Goal: Check status: Check status

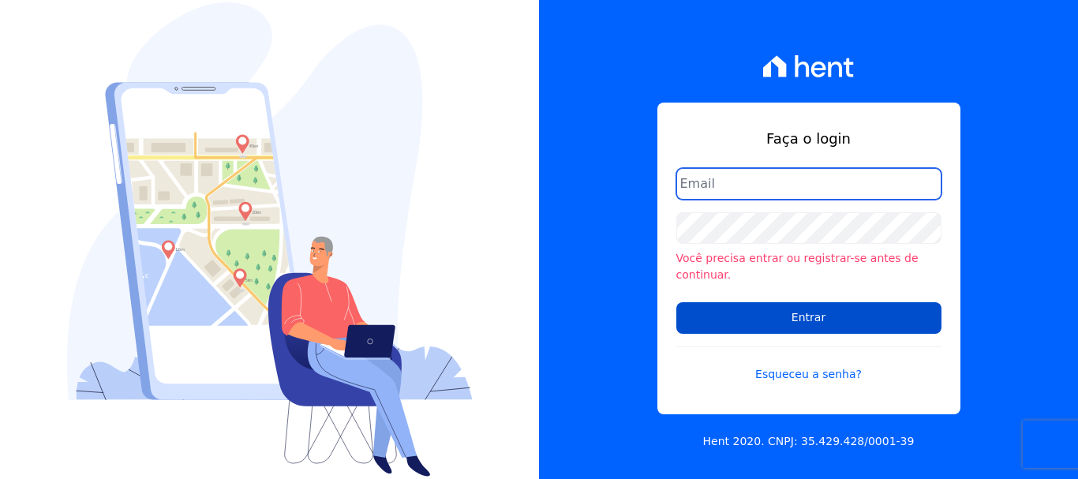
type input "[PERSON_NAME][EMAIL_ADDRESS][PERSON_NAME][DOMAIN_NAME]"
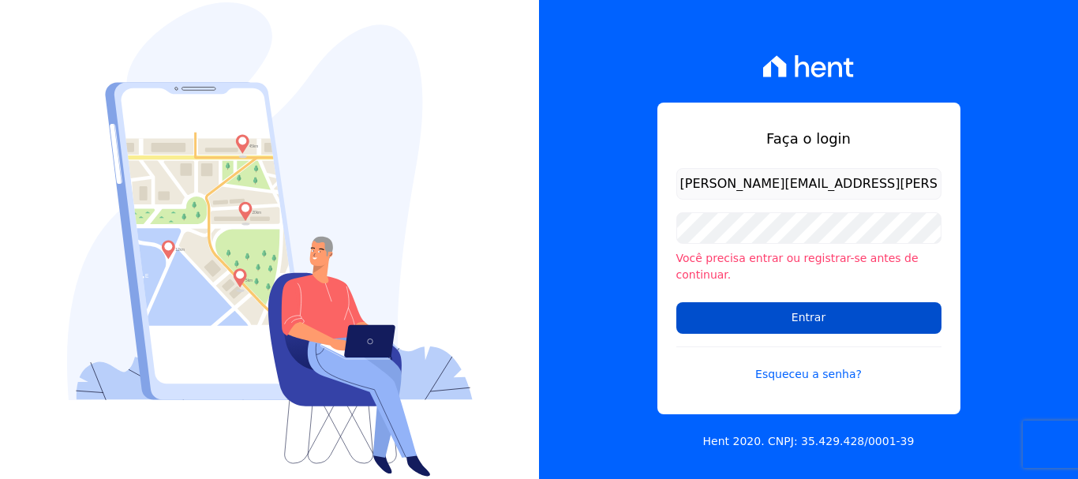
click at [790, 307] on input "Entrar" at bounding box center [808, 318] width 265 height 32
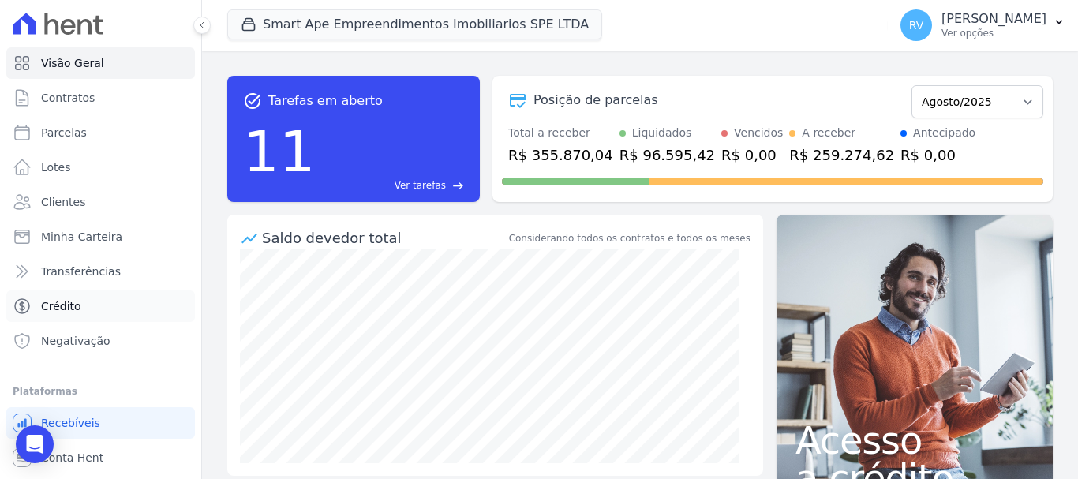
scroll to position [29, 0]
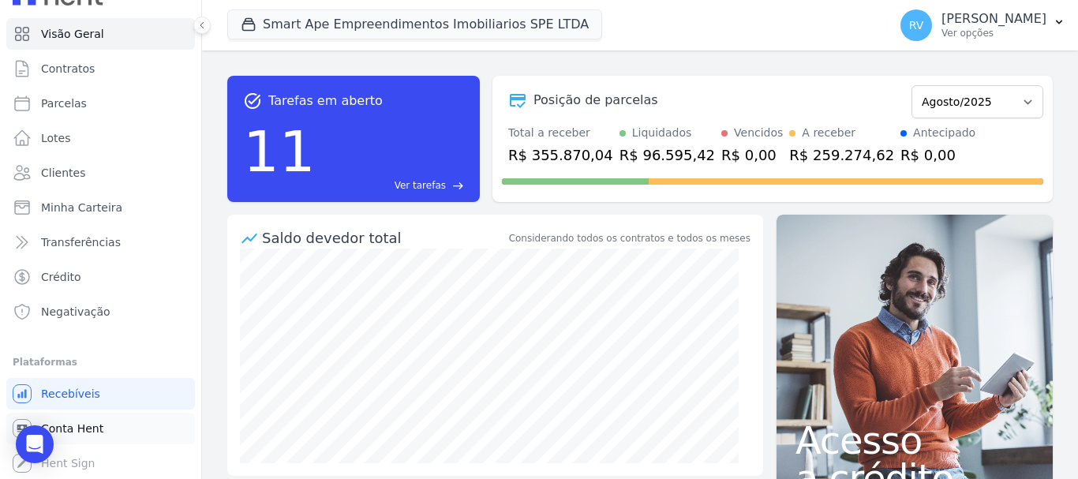
click at [89, 423] on span "Conta Hent" at bounding box center [72, 428] width 62 height 16
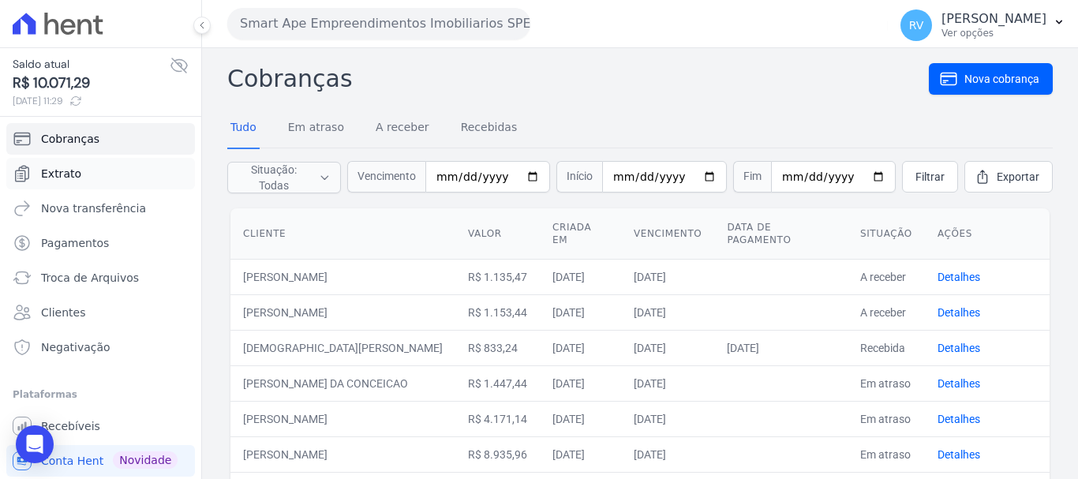
click at [73, 170] on span "Extrato" at bounding box center [61, 174] width 40 height 16
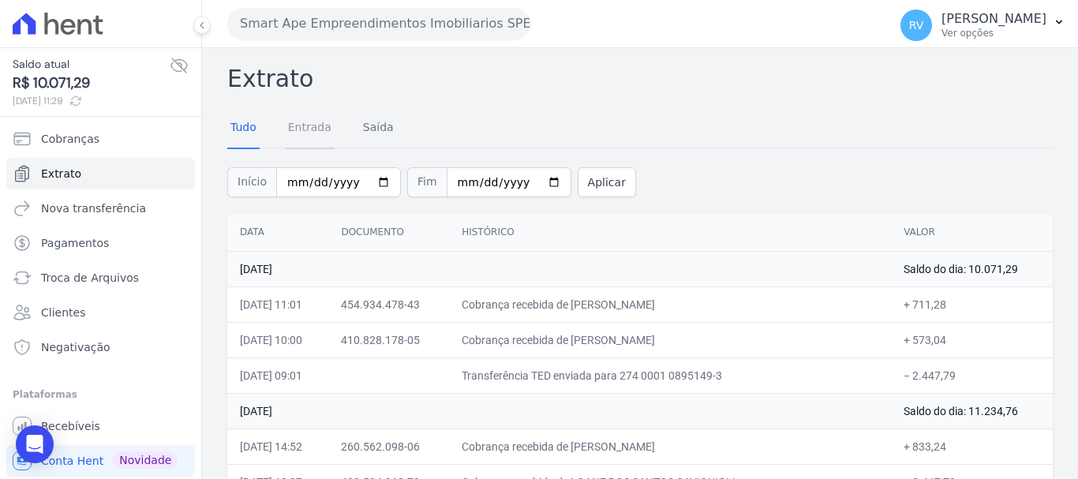
click at [298, 136] on link "Entrada" at bounding box center [310, 128] width 50 height 41
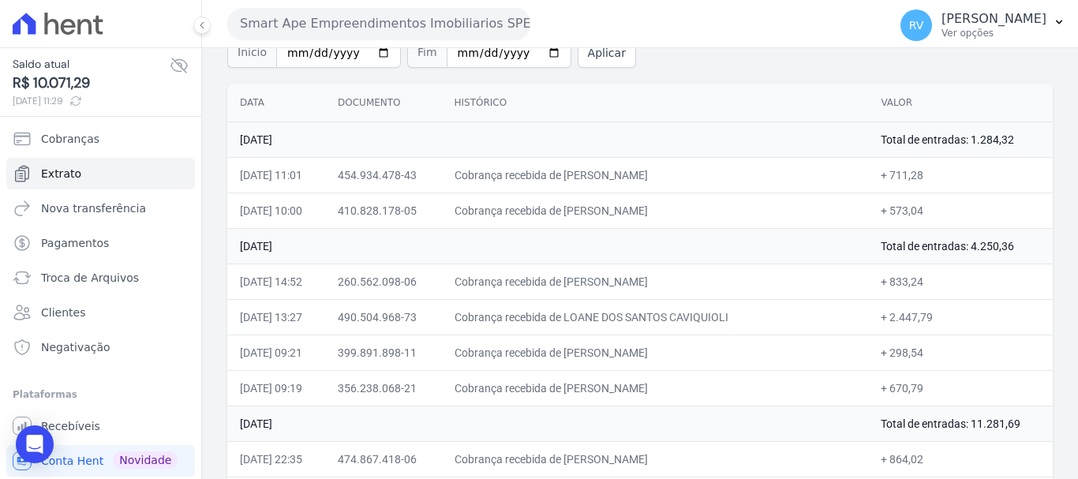
scroll to position [237, 0]
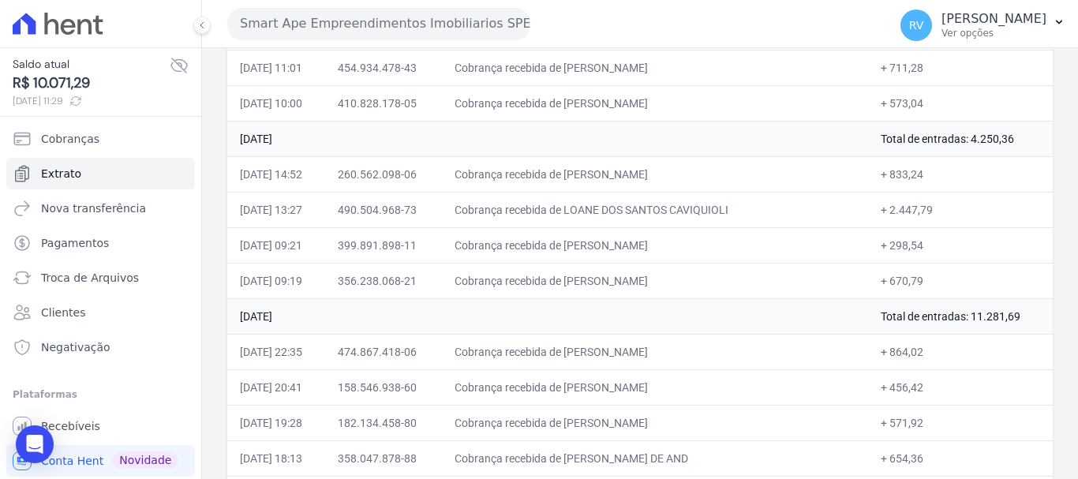
drag, startPoint x: 601, startPoint y: 173, endPoint x: 743, endPoint y: 166, distance: 142.1
click at [743, 166] on td "Cobrança recebida de CRISTIANO FAUSTINO DA SILVA" at bounding box center [655, 173] width 427 height 35
drag, startPoint x: 877, startPoint y: 175, endPoint x: 913, endPoint y: 175, distance: 36.3
click at [913, 175] on td "+ 833,24" at bounding box center [960, 173] width 185 height 35
copy td "833,24"
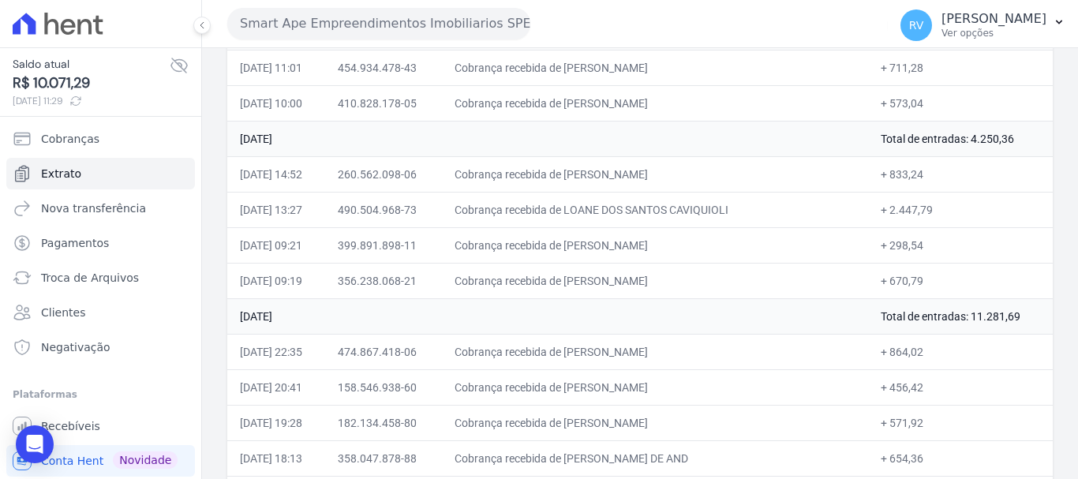
drag, startPoint x: 601, startPoint y: 177, endPoint x: 757, endPoint y: 175, distance: 156.2
click at [757, 175] on td "Cobrança recebida de CRISTIANO FAUSTINO DA SILVA" at bounding box center [655, 173] width 427 height 35
copy td "CRISTIANO FAUSTINO DA SILVA"
drag, startPoint x: 601, startPoint y: 207, endPoint x: 703, endPoint y: 211, distance: 101.8
click at [703, 211] on td "Cobrança recebida de LOANE DOS SANTOS CAVIQUIOLI" at bounding box center [655, 209] width 427 height 35
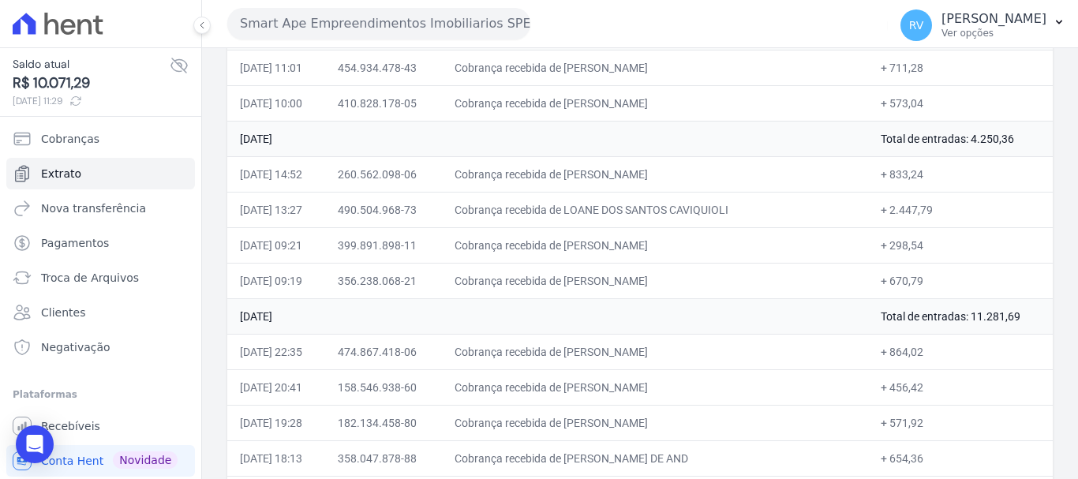
drag, startPoint x: 600, startPoint y: 207, endPoint x: 735, endPoint y: 211, distance: 135.7
click at [735, 211] on td "Cobrança recebida de LOANE DOS SANTOS CAVIQUIOLI" at bounding box center [655, 209] width 427 height 35
copy td "LOANE DOS SANTOS CAVIQ"
drag, startPoint x: 876, startPoint y: 209, endPoint x: 917, endPoint y: 210, distance: 41.8
click at [917, 210] on td "+ 2.447,79" at bounding box center [960, 209] width 185 height 35
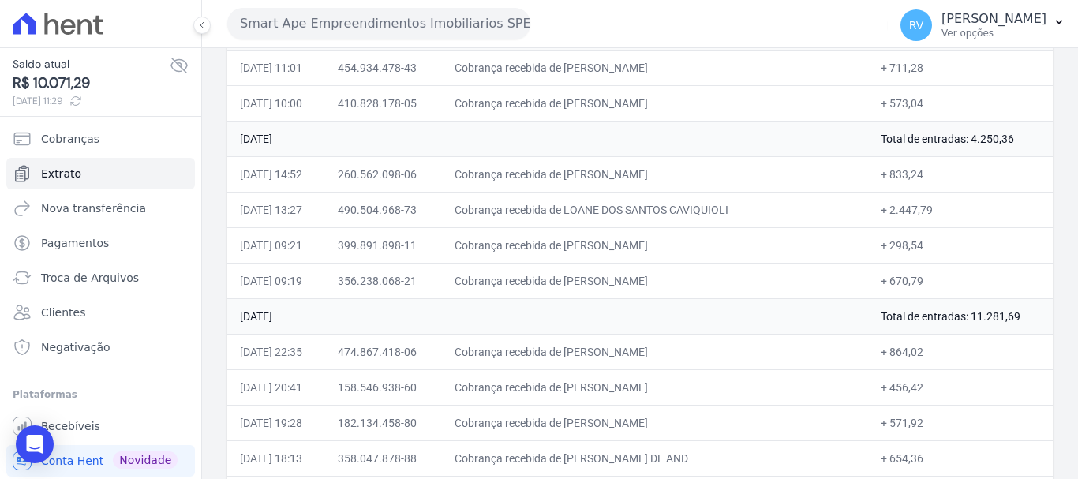
copy td "2.447,79"
drag, startPoint x: 598, startPoint y: 246, endPoint x: 741, endPoint y: 246, distance: 142.8
click at [741, 246] on td "Cobrança recebida de LUAN EDUARDO DO NASCIMENTO" at bounding box center [655, 244] width 427 height 35
copy td "LUAN EDUARDO DO NASCIM"
drag, startPoint x: 875, startPoint y: 248, endPoint x: 906, endPoint y: 251, distance: 30.9
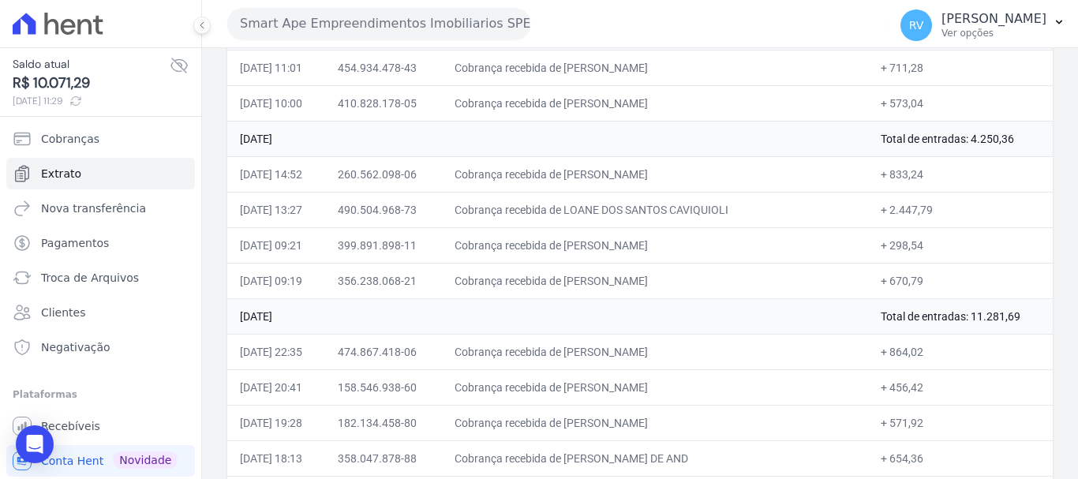
click at [906, 251] on td "+ 298,54" at bounding box center [960, 244] width 185 height 35
copy td "298,54"
drag, startPoint x: 600, startPoint y: 279, endPoint x: 678, endPoint y: 280, distance: 78.1
click at [678, 280] on td "Cobrança recebida de FLAVIO FERNANDES" at bounding box center [655, 280] width 427 height 35
copy td "FLAVIO FERNAN"
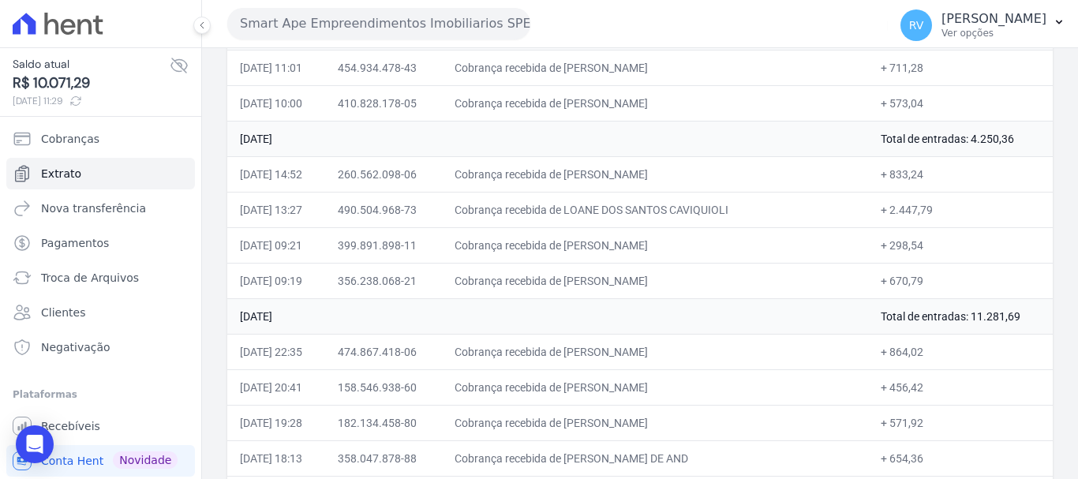
drag, startPoint x: 875, startPoint y: 283, endPoint x: 909, endPoint y: 283, distance: 33.9
click at [909, 283] on td "+ 670,79" at bounding box center [960, 280] width 185 height 35
copy td "670,79"
